Goal: Information Seeking & Learning: Learn about a topic

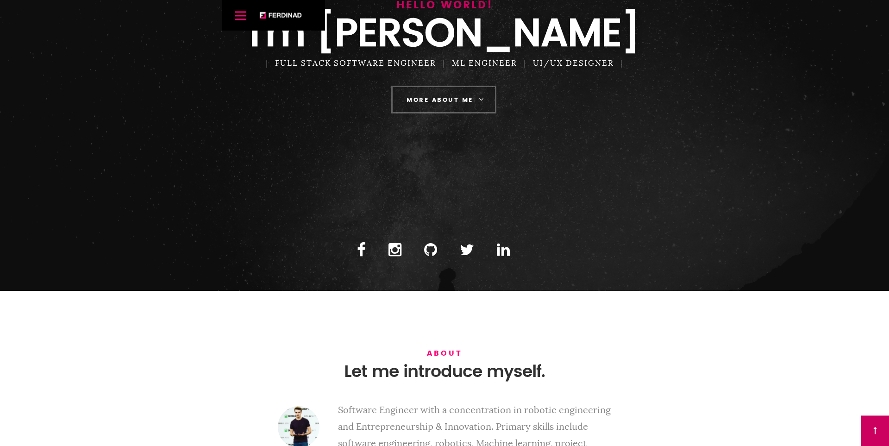
scroll to position [64, 0]
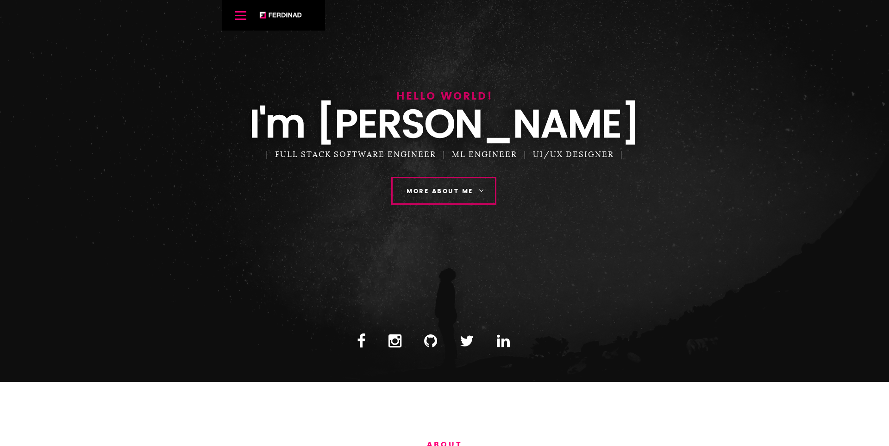
click at [485, 205] on link "More About Me" at bounding box center [443, 191] width 105 height 28
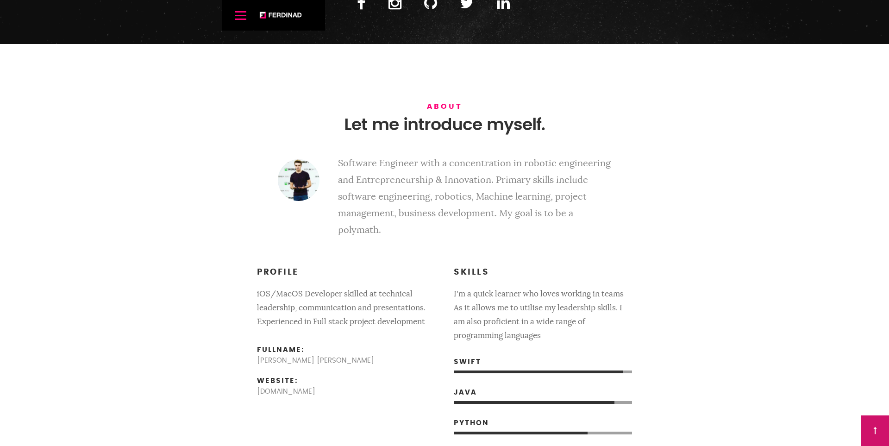
scroll to position [446, 0]
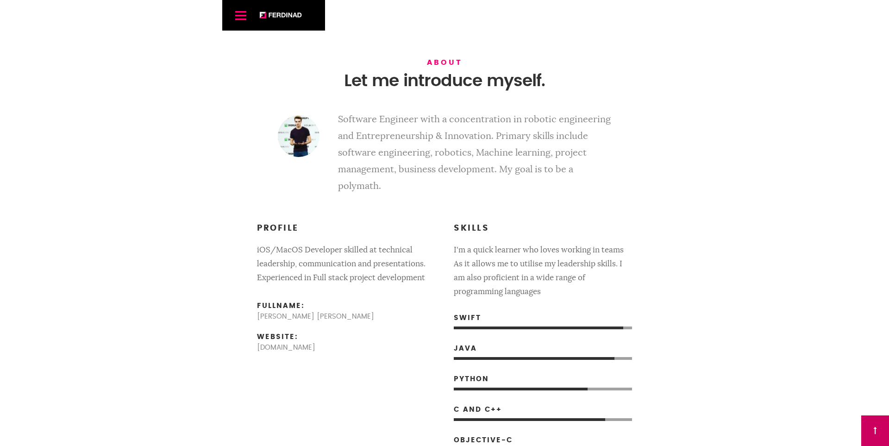
click at [377, 190] on p "Software Engineer with a concentration in robotic engineering and Entrepreneurs…" at bounding box center [445, 152] width 334 height 83
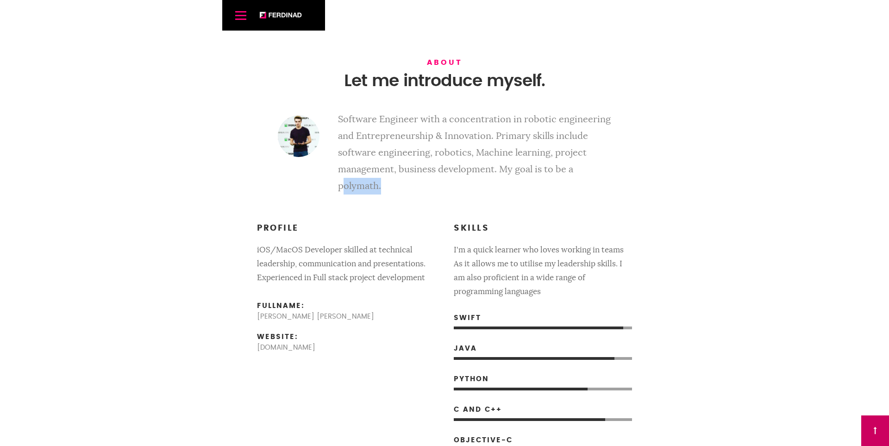
drag, startPoint x: 377, startPoint y: 190, endPoint x: 332, endPoint y: 191, distance: 44.9
click at [332, 191] on p "Software Engineer with a concentration in robotic engineering and Entrepreneurs…" at bounding box center [445, 152] width 334 height 83
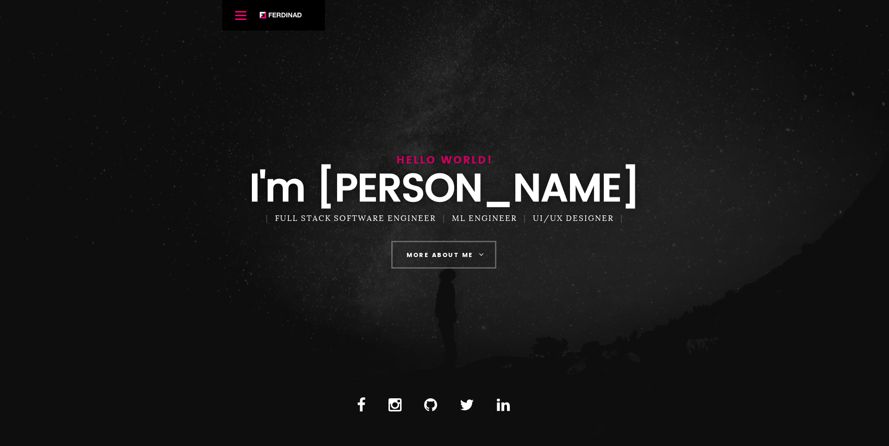
click at [260, 13] on link "[PERSON_NAME]" at bounding box center [280, 15] width 43 height 7
click at [241, 17] on link "Menu" at bounding box center [241, 15] width 19 height 19
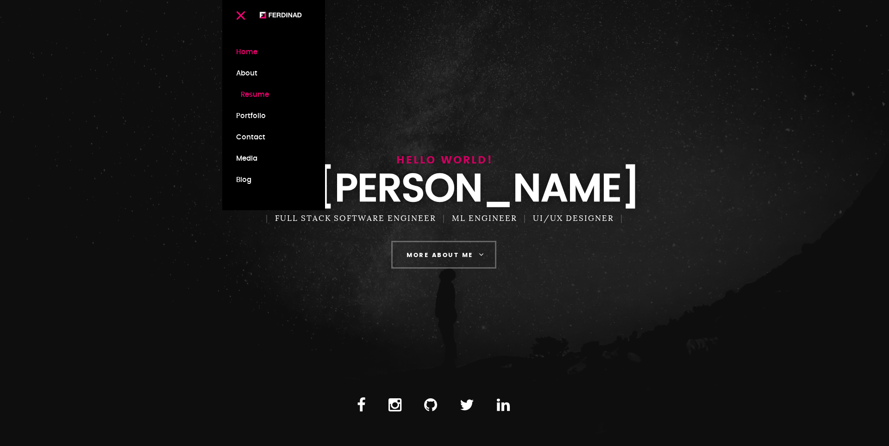
click at [265, 99] on link "Resume" at bounding box center [273, 94] width 75 height 21
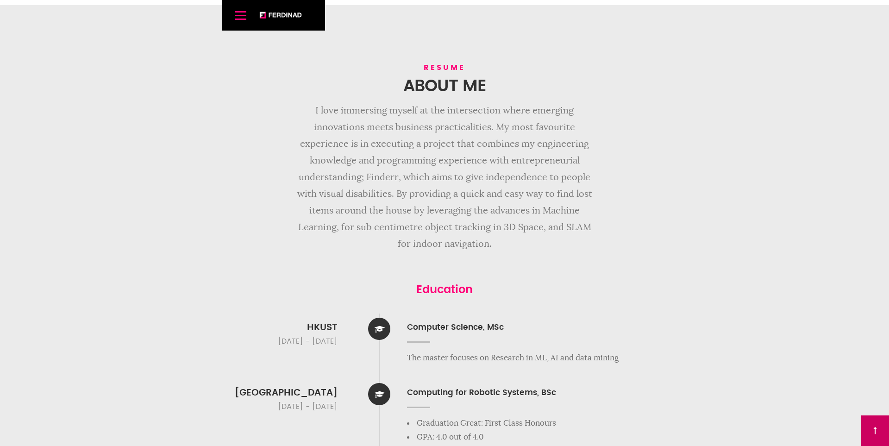
scroll to position [1042, 0]
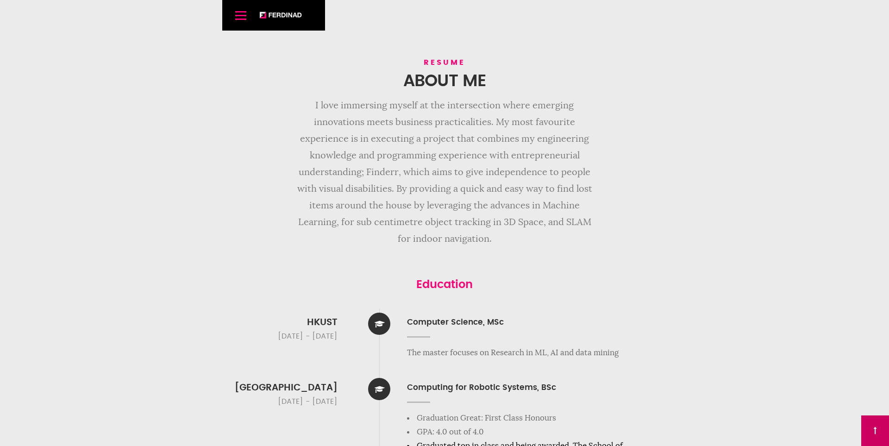
click at [243, 10] on link "Menu" at bounding box center [241, 15] width 19 height 19
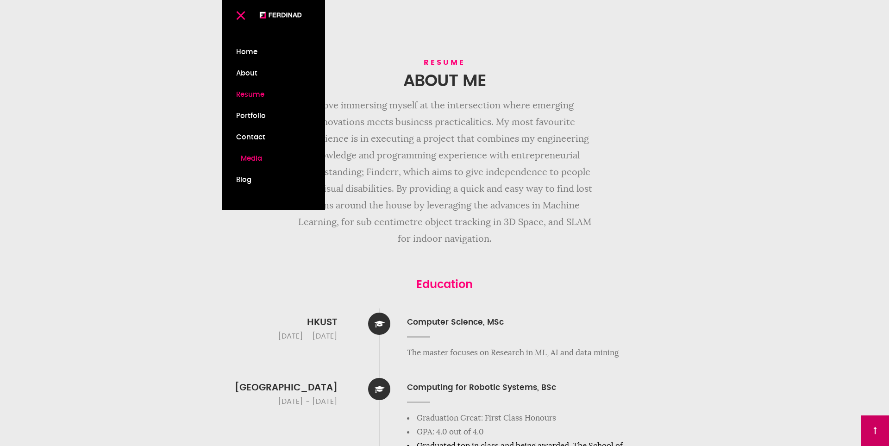
click at [268, 160] on link "Media" at bounding box center [273, 158] width 75 height 21
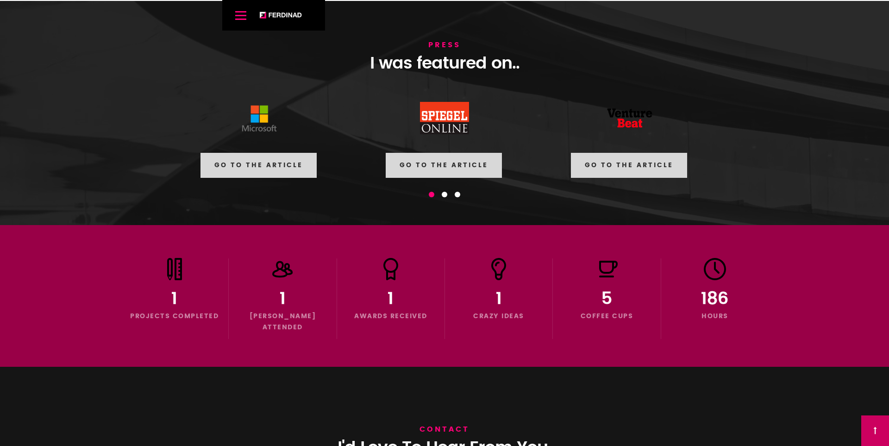
scroll to position [5552, 0]
